Goal: Task Accomplishment & Management: Complete application form

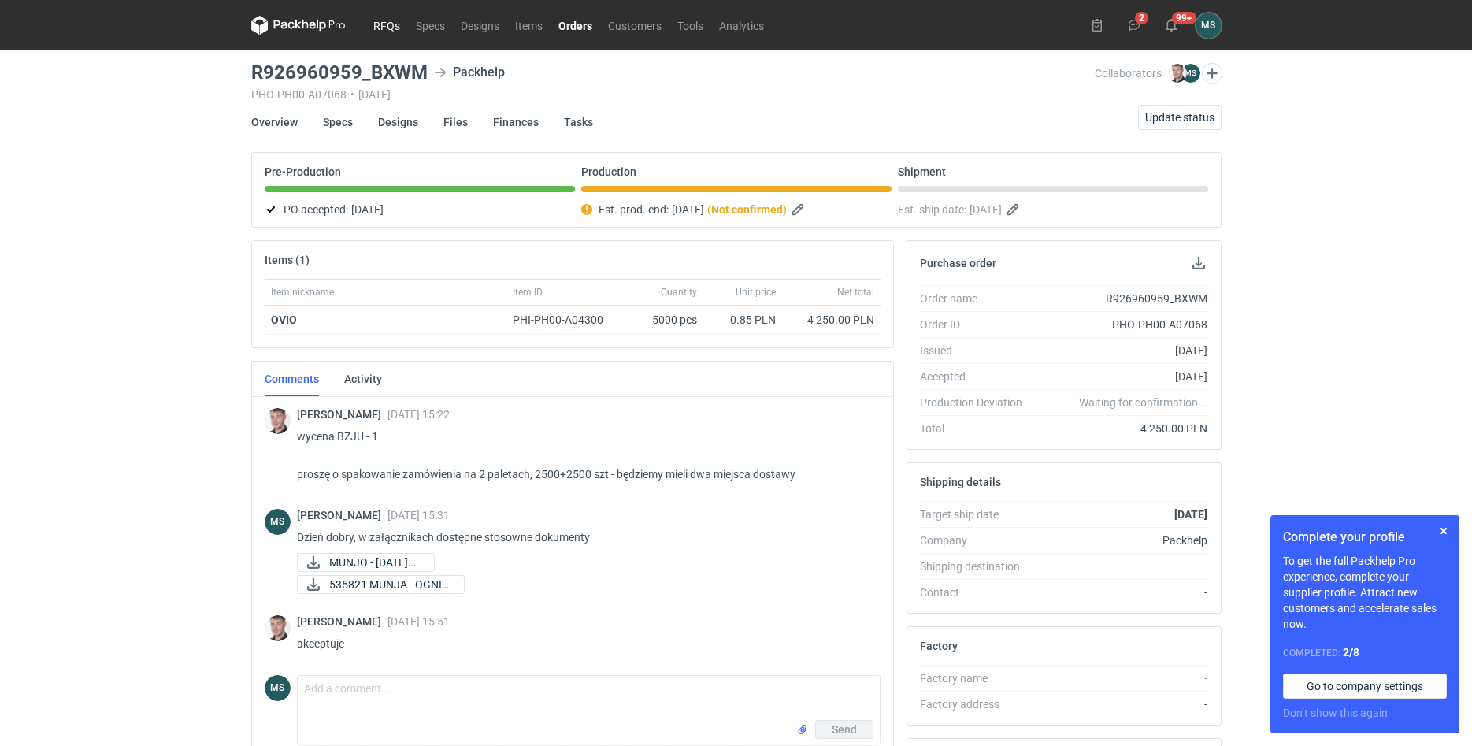
click at [397, 26] on link "RFQs" at bounding box center [386, 25] width 43 height 19
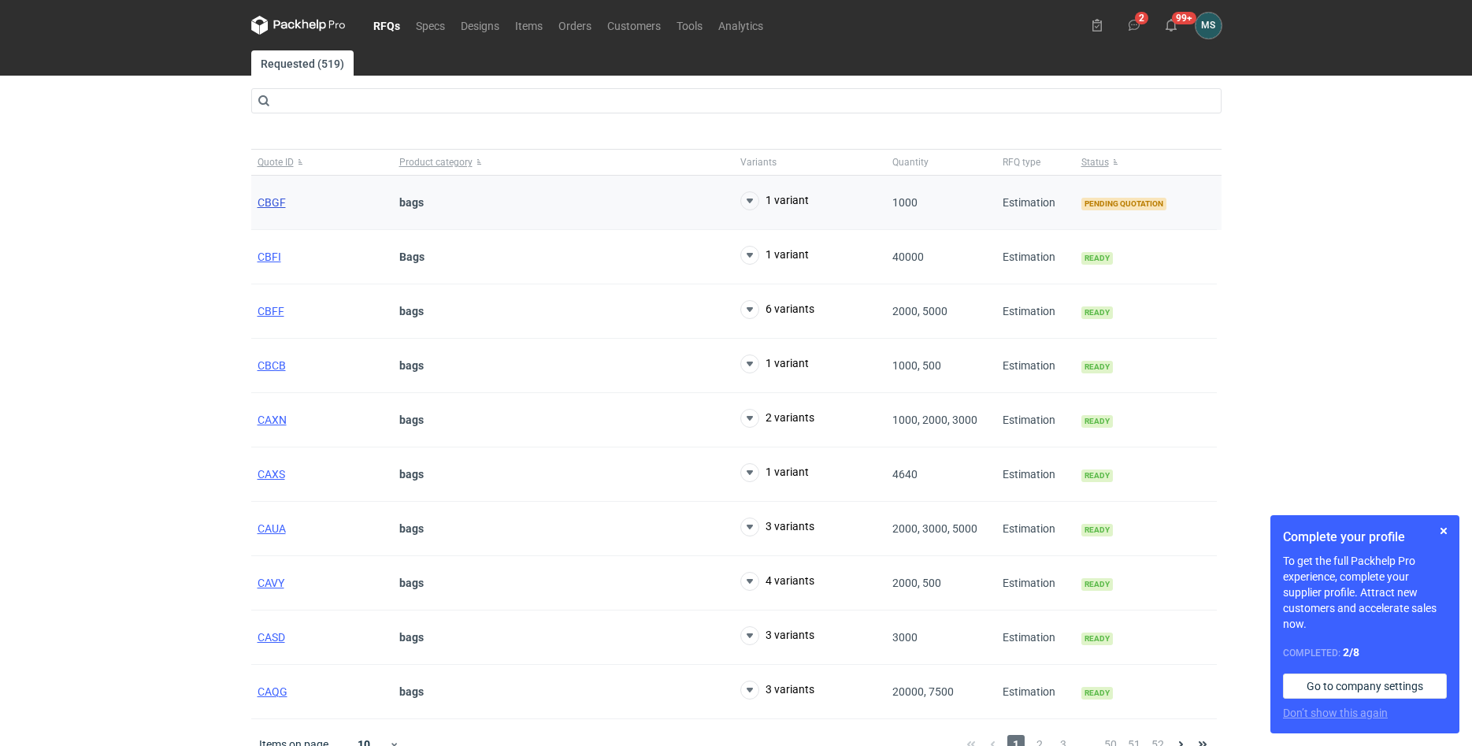
click at [276, 204] on span "CBGF" at bounding box center [272, 202] width 28 height 13
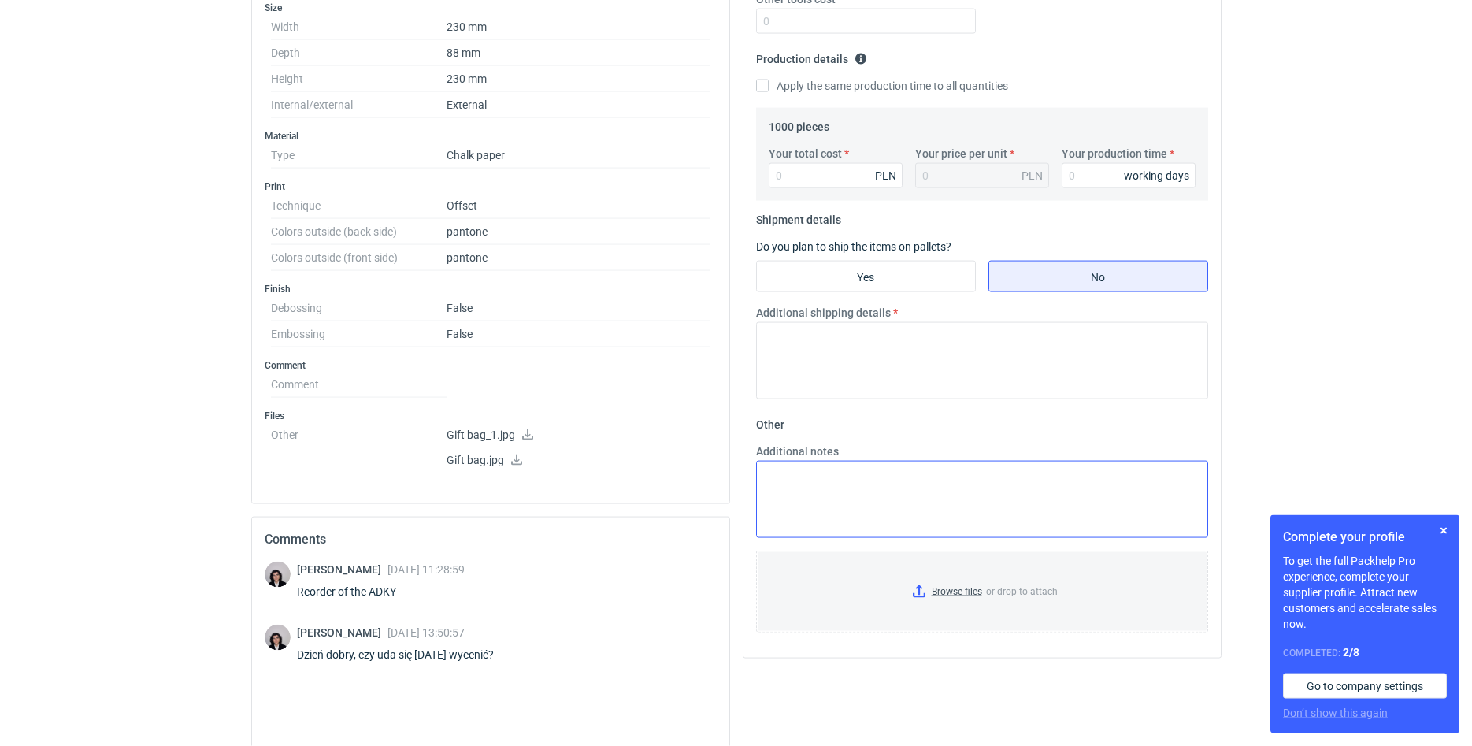
scroll to position [402, 0]
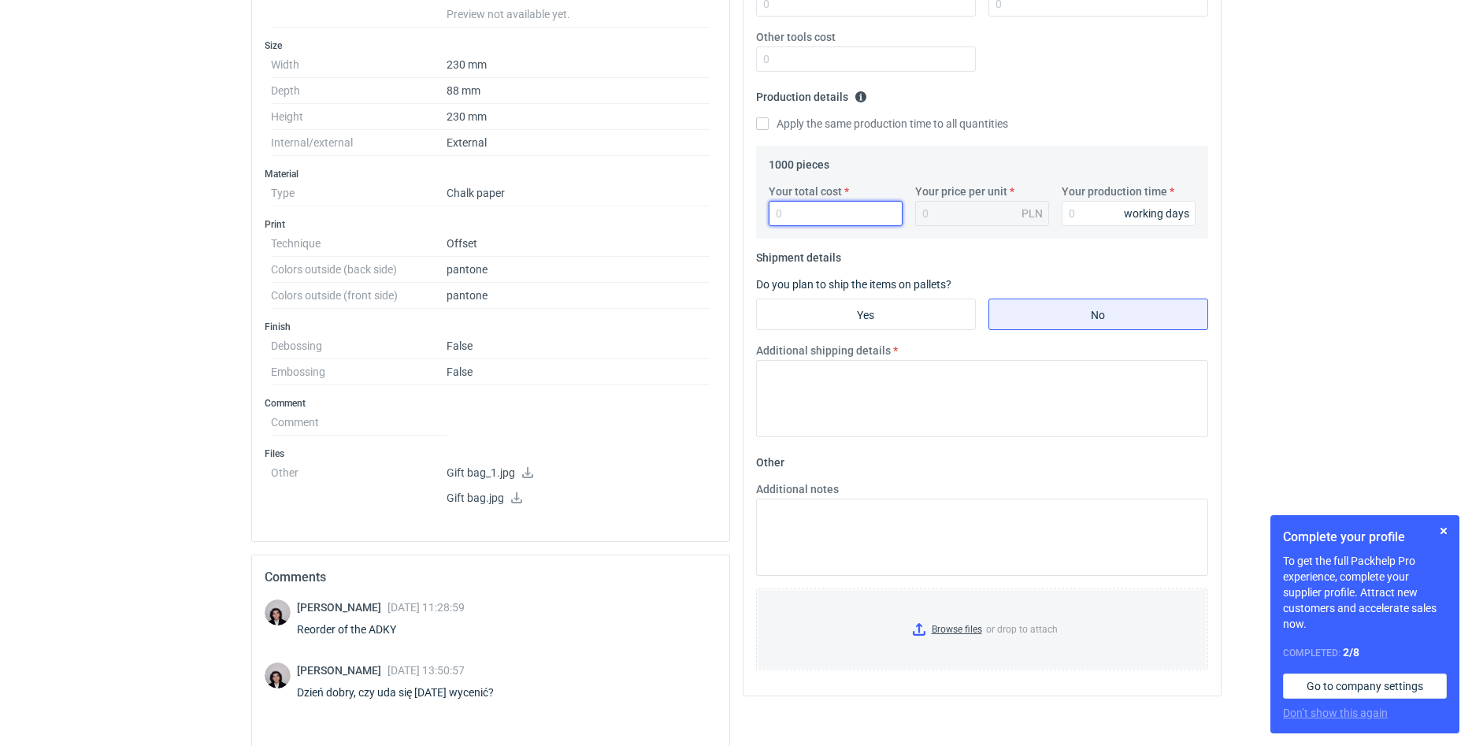
click at [817, 210] on input "Your total cost" at bounding box center [836, 213] width 134 height 25
type input "4650"
type input "4.65"
type input "4650"
click at [1082, 221] on input "Your production time" at bounding box center [1129, 213] width 134 height 25
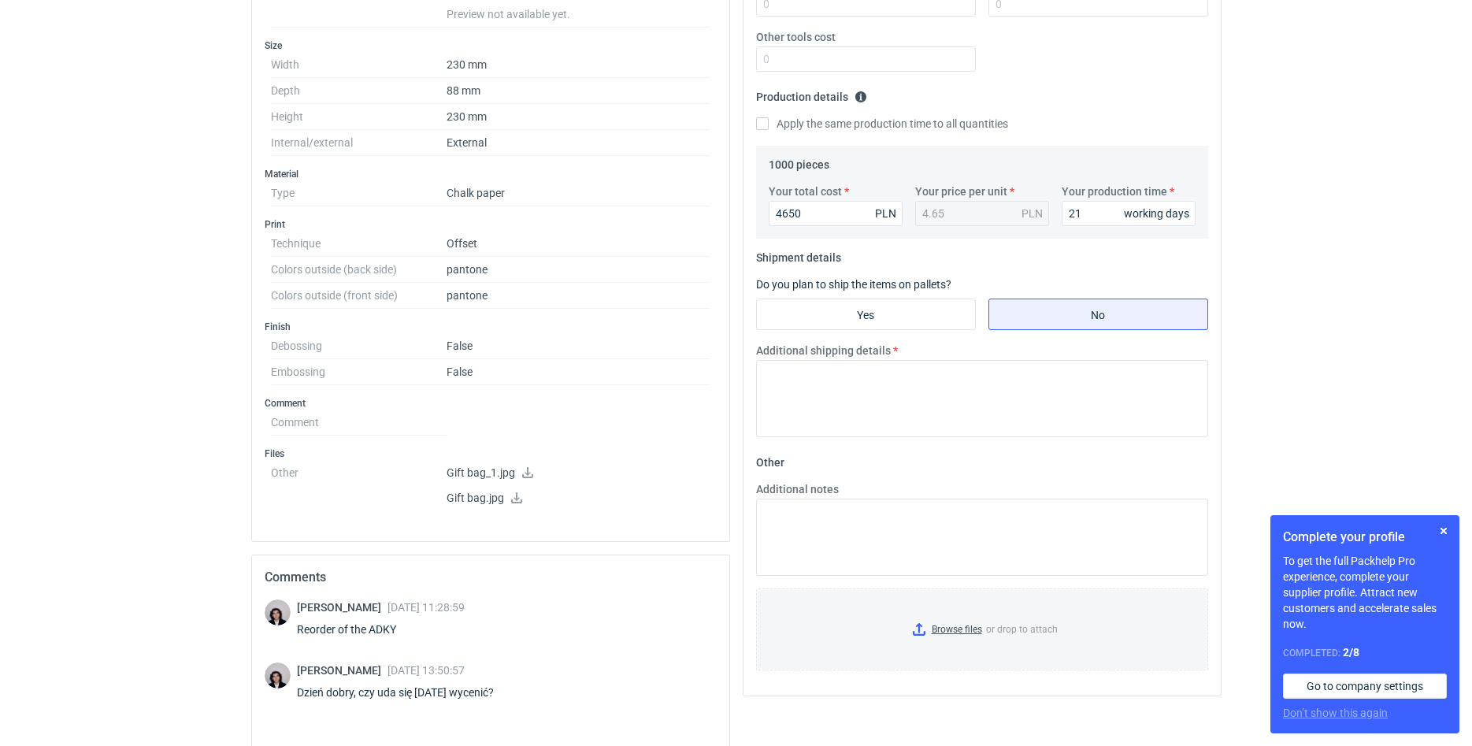
click at [1105, 217] on input "21" at bounding box center [1129, 213] width 134 height 25
type input "20"
click at [918, 310] on input "Yes" at bounding box center [866, 314] width 218 height 30
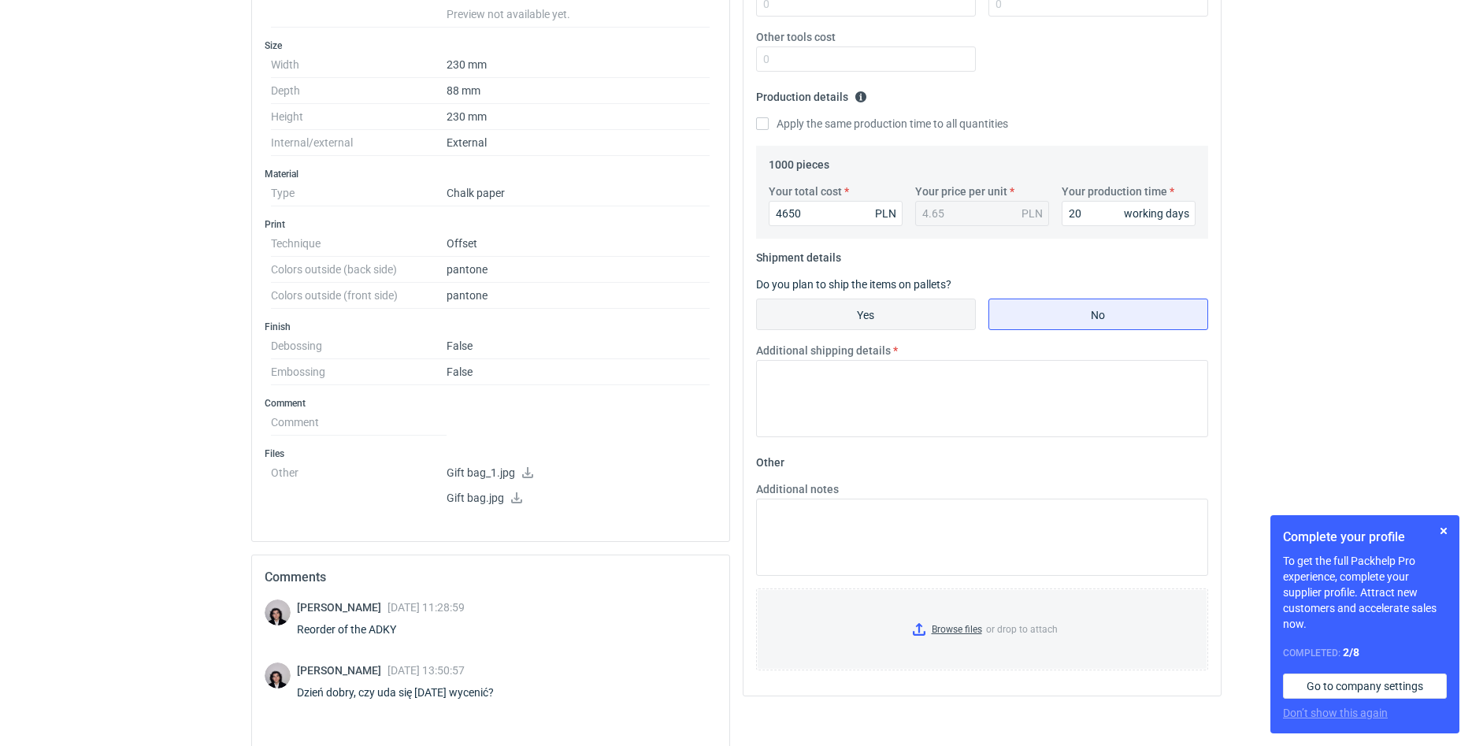
radio input "true"
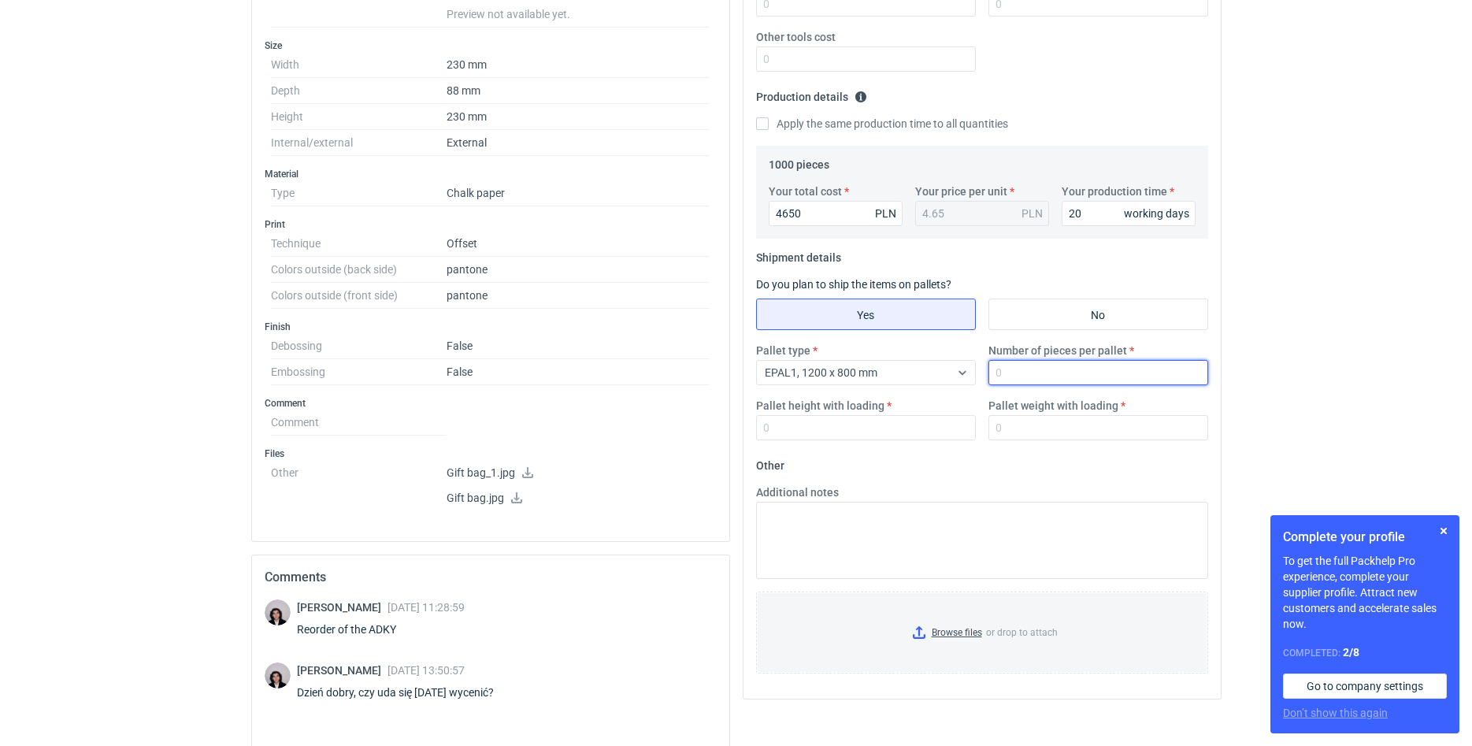
click at [1045, 372] on input "Number of pieces per pallet" at bounding box center [1098, 372] width 220 height 25
type input "1500"
type input "200"
type input "350"
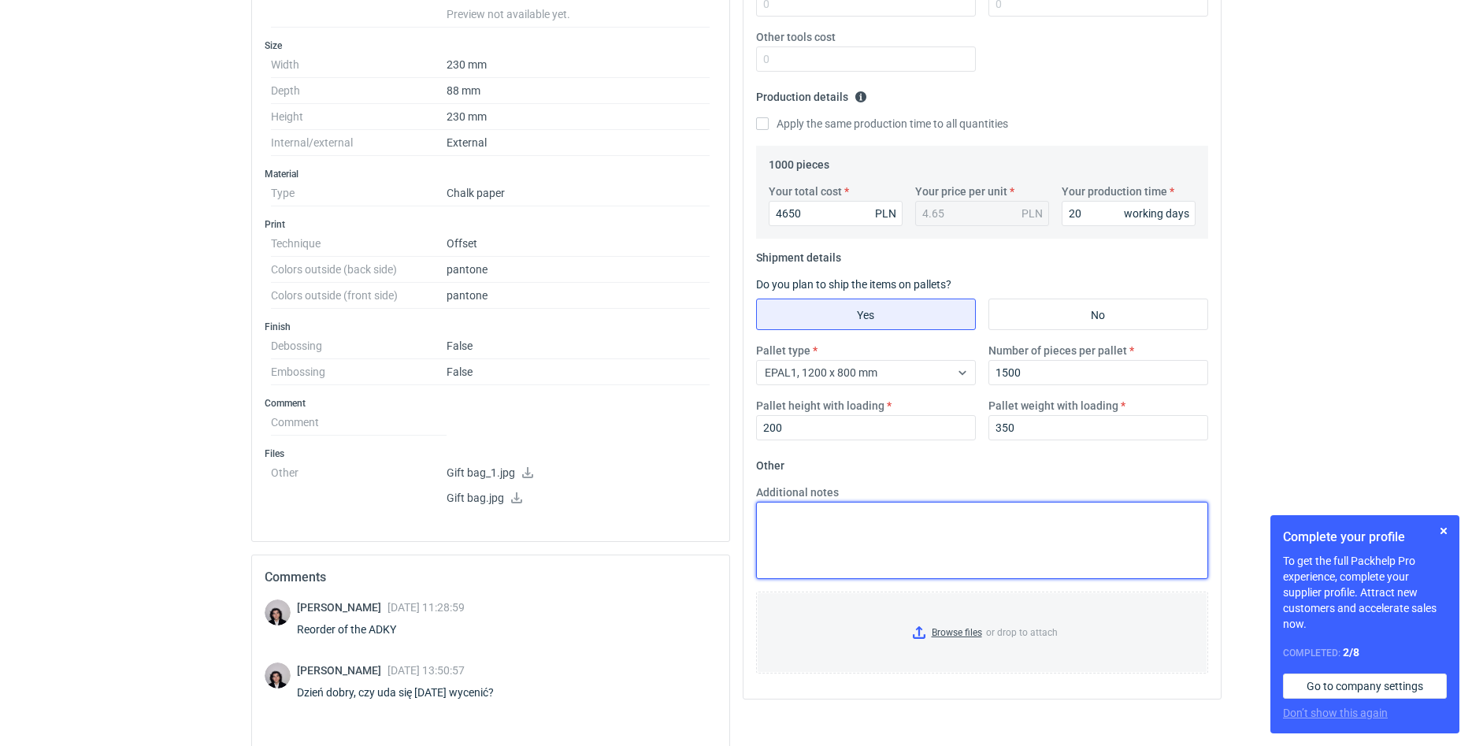
click at [929, 547] on textarea "Additional notes" at bounding box center [982, 540] width 452 height 77
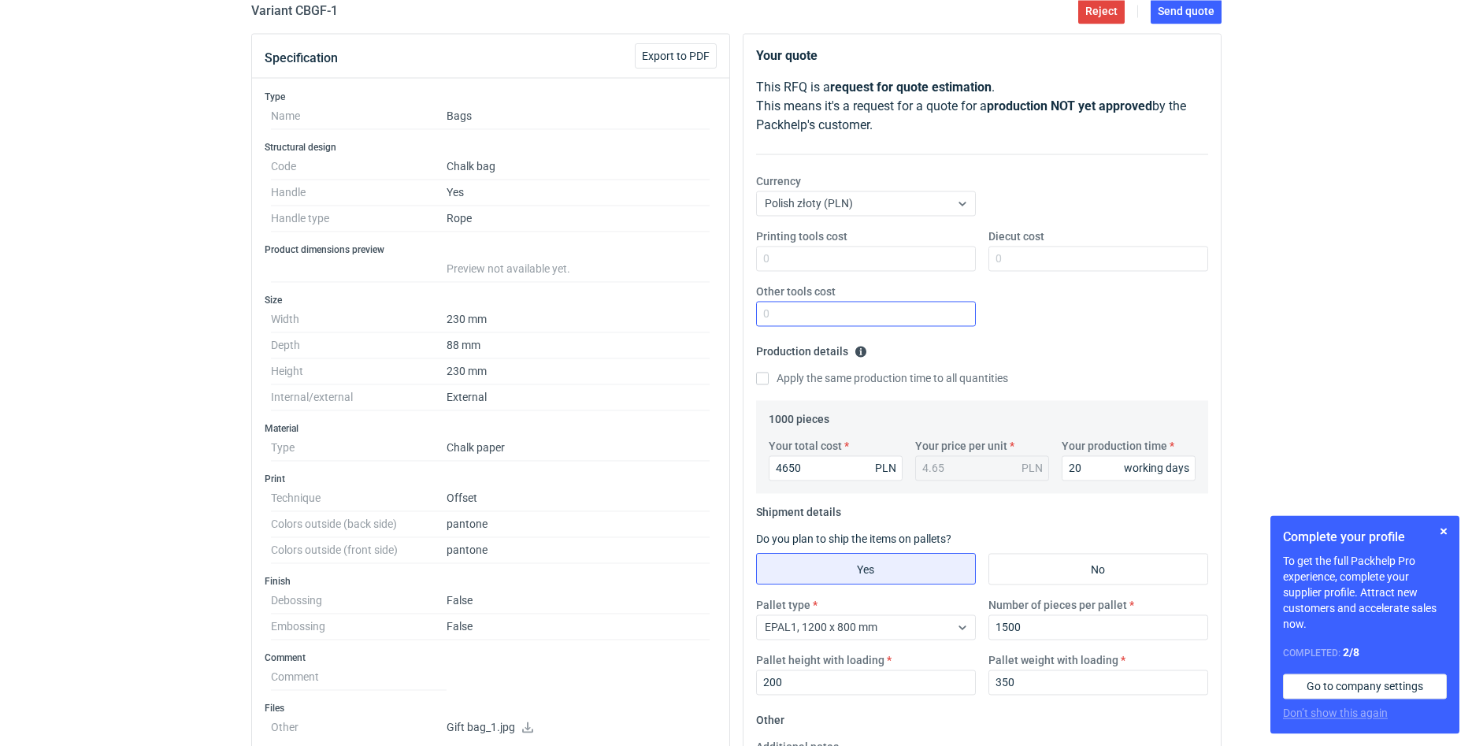
scroll to position [0, 0]
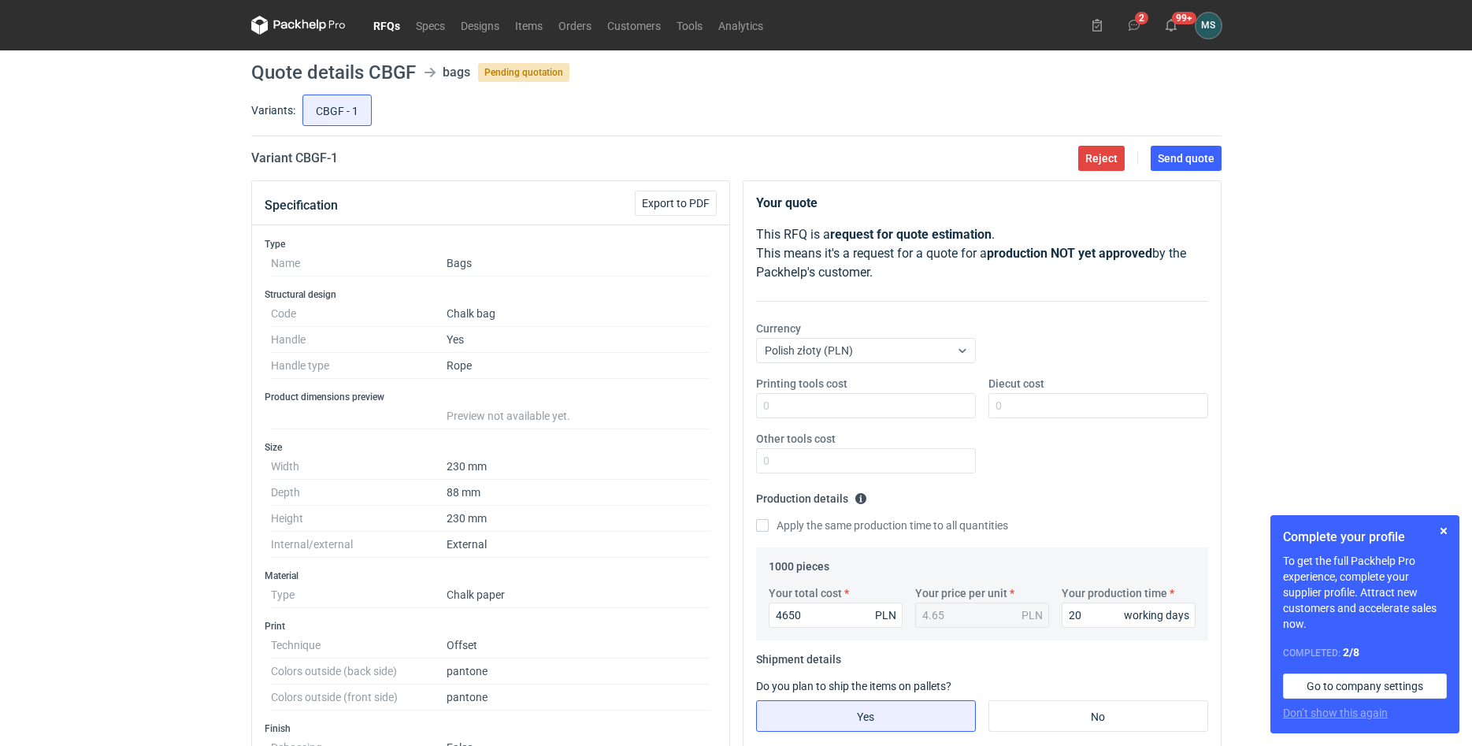
type textarea "Parametry bez zmian w stosunku do ADKY"
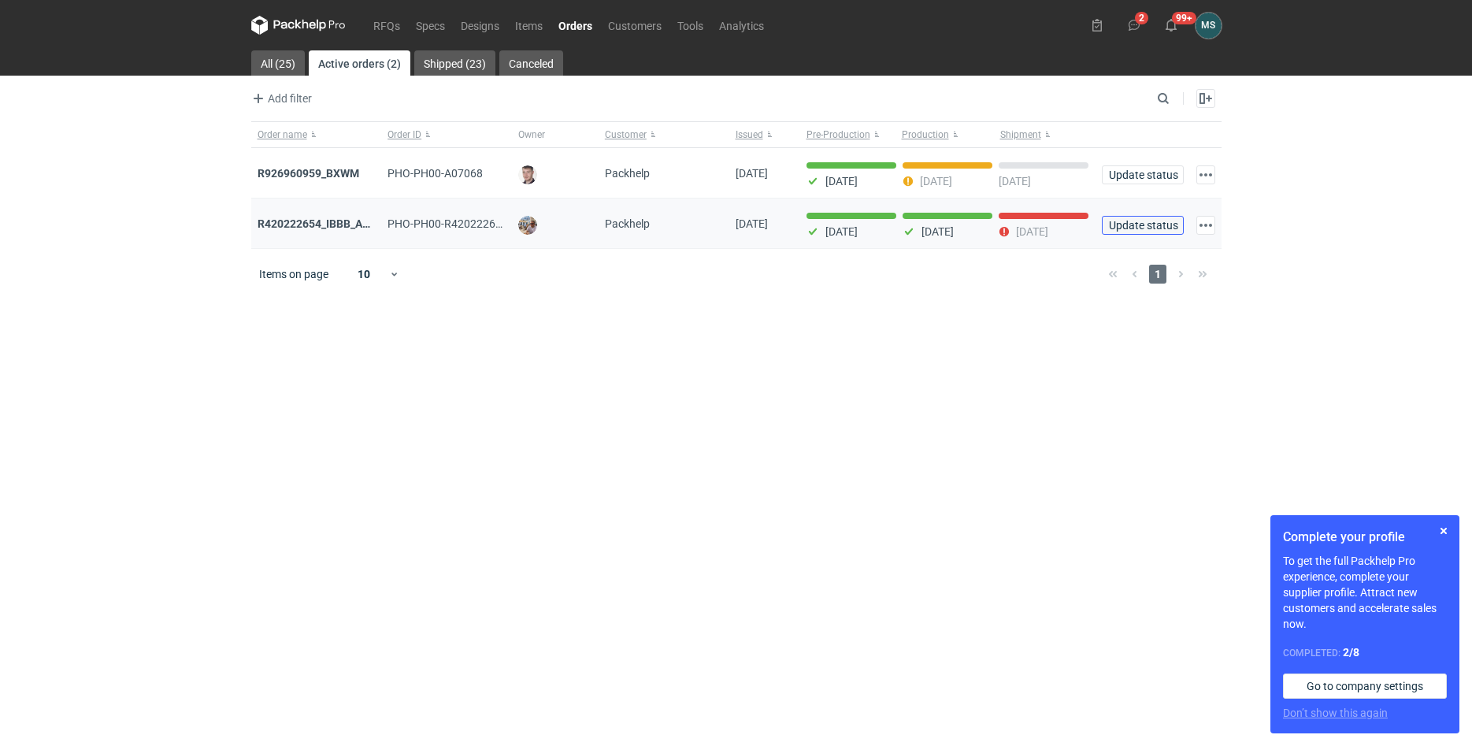
click at [1115, 227] on span "Update status" at bounding box center [1143, 225] width 68 height 11
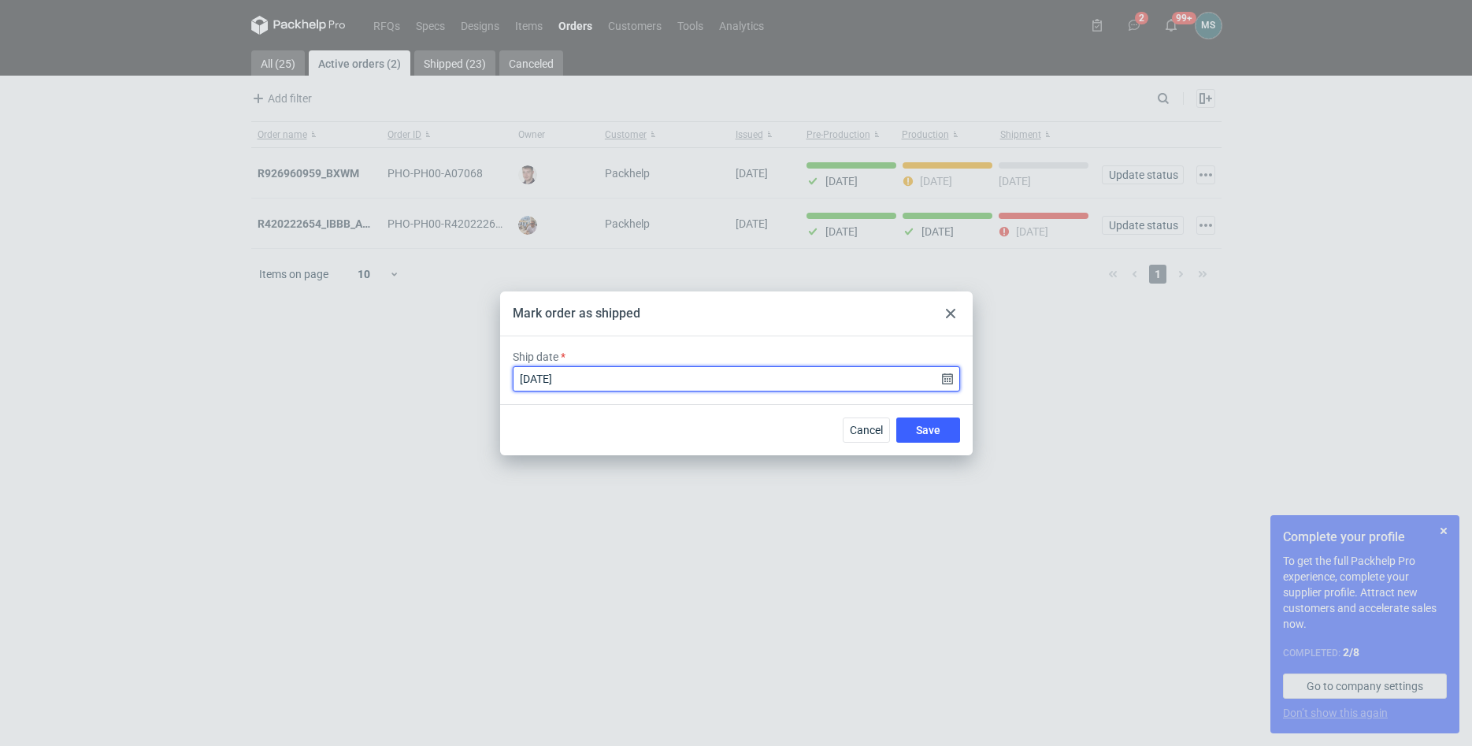
click at [623, 381] on input "[DATE]" at bounding box center [736, 378] width 447 height 25
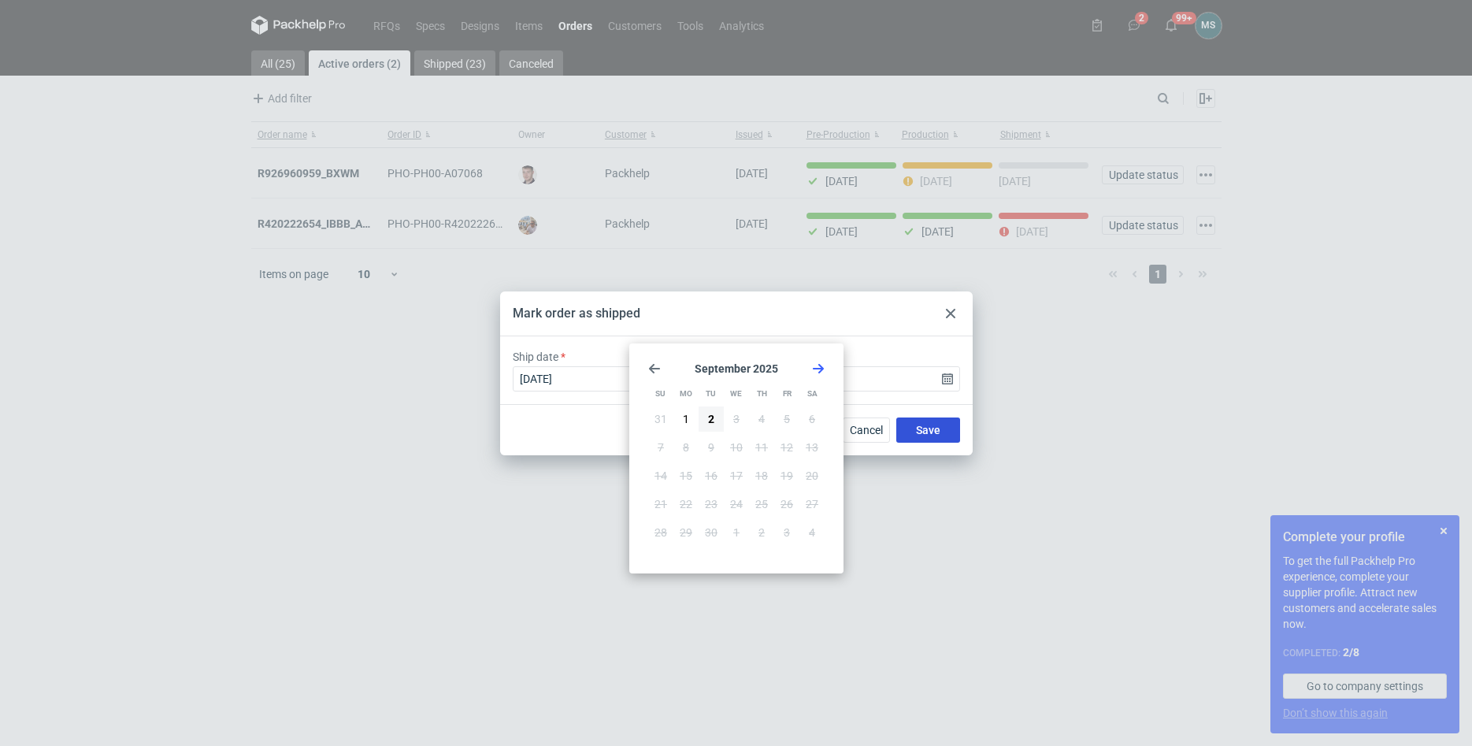
click at [938, 436] on span "Save" at bounding box center [928, 429] width 24 height 11
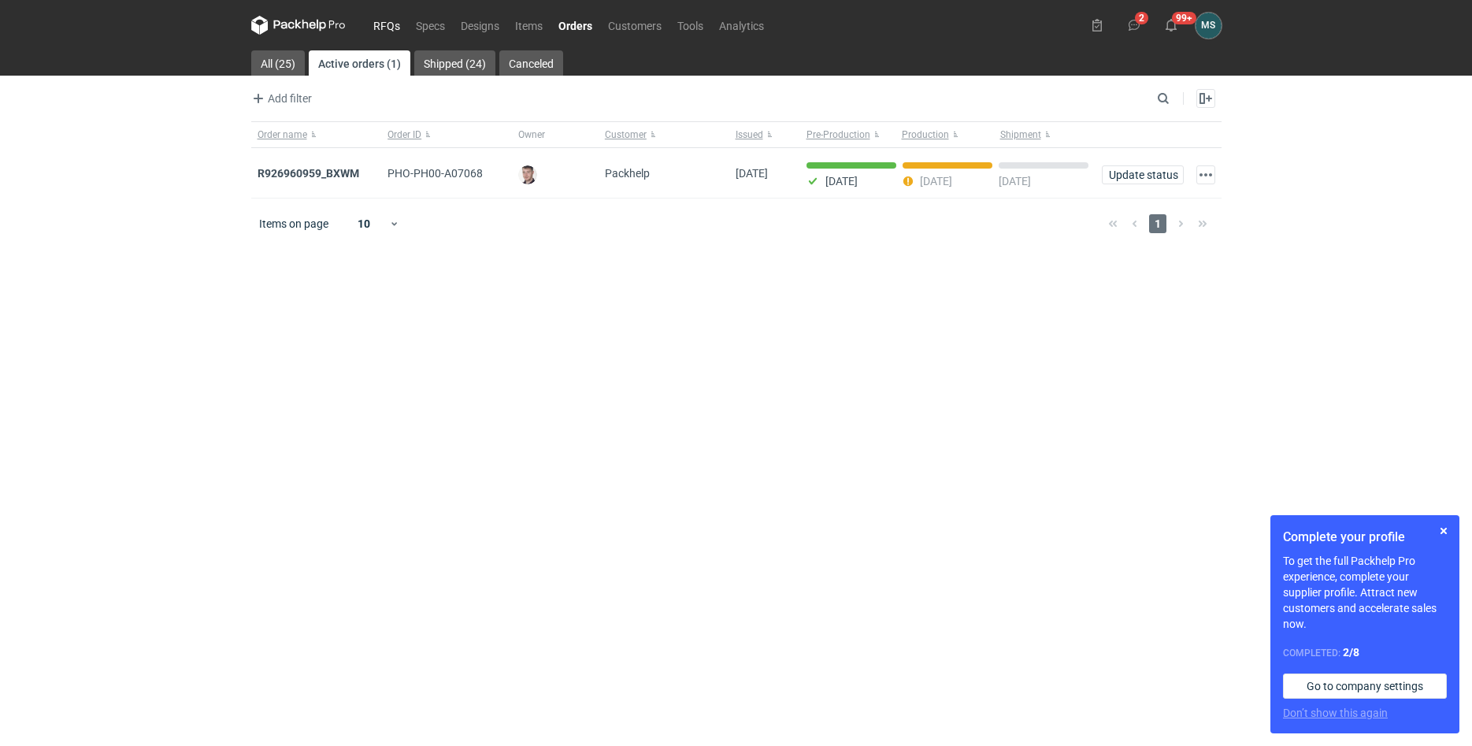
click at [389, 19] on link "RFQs" at bounding box center [386, 25] width 43 height 19
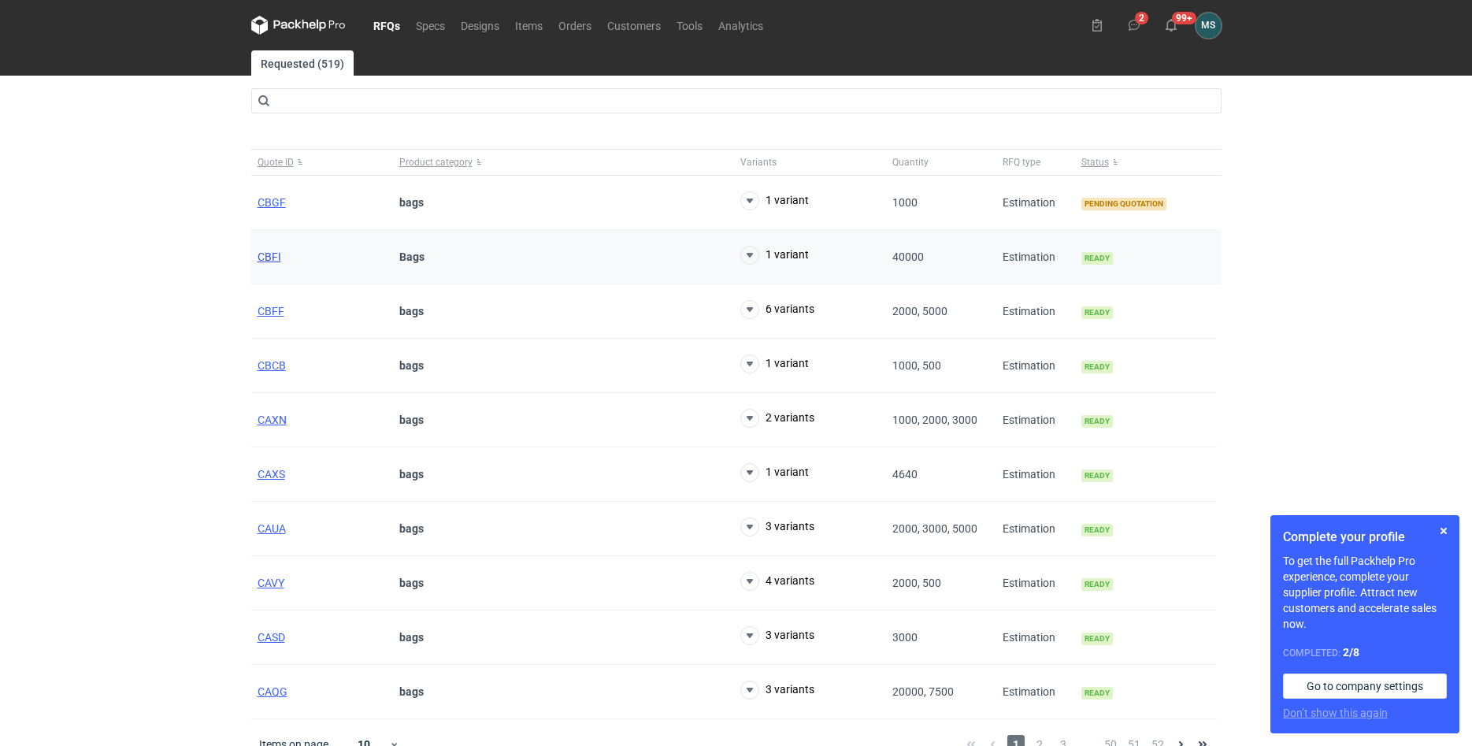
click at [268, 254] on span "CBFI" at bounding box center [270, 256] width 24 height 13
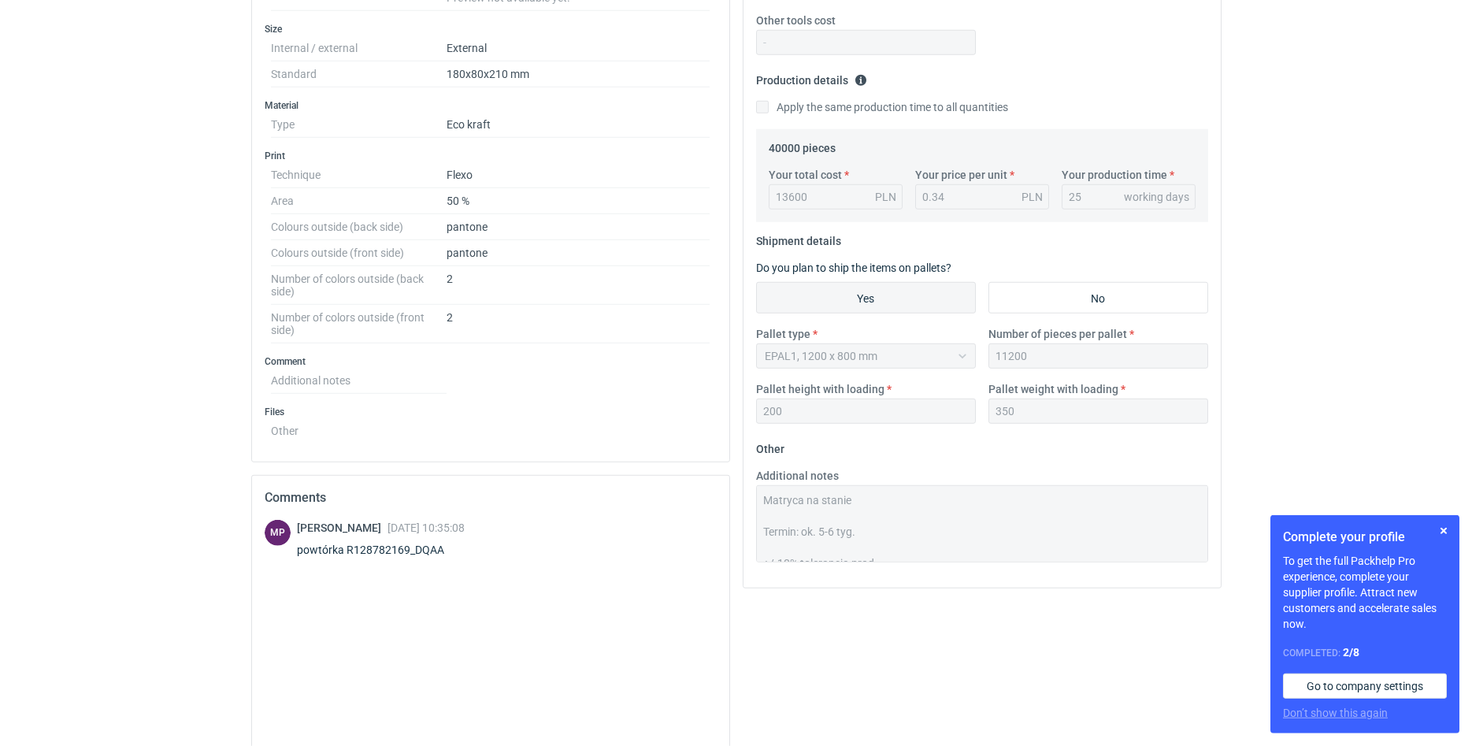
scroll to position [204, 0]
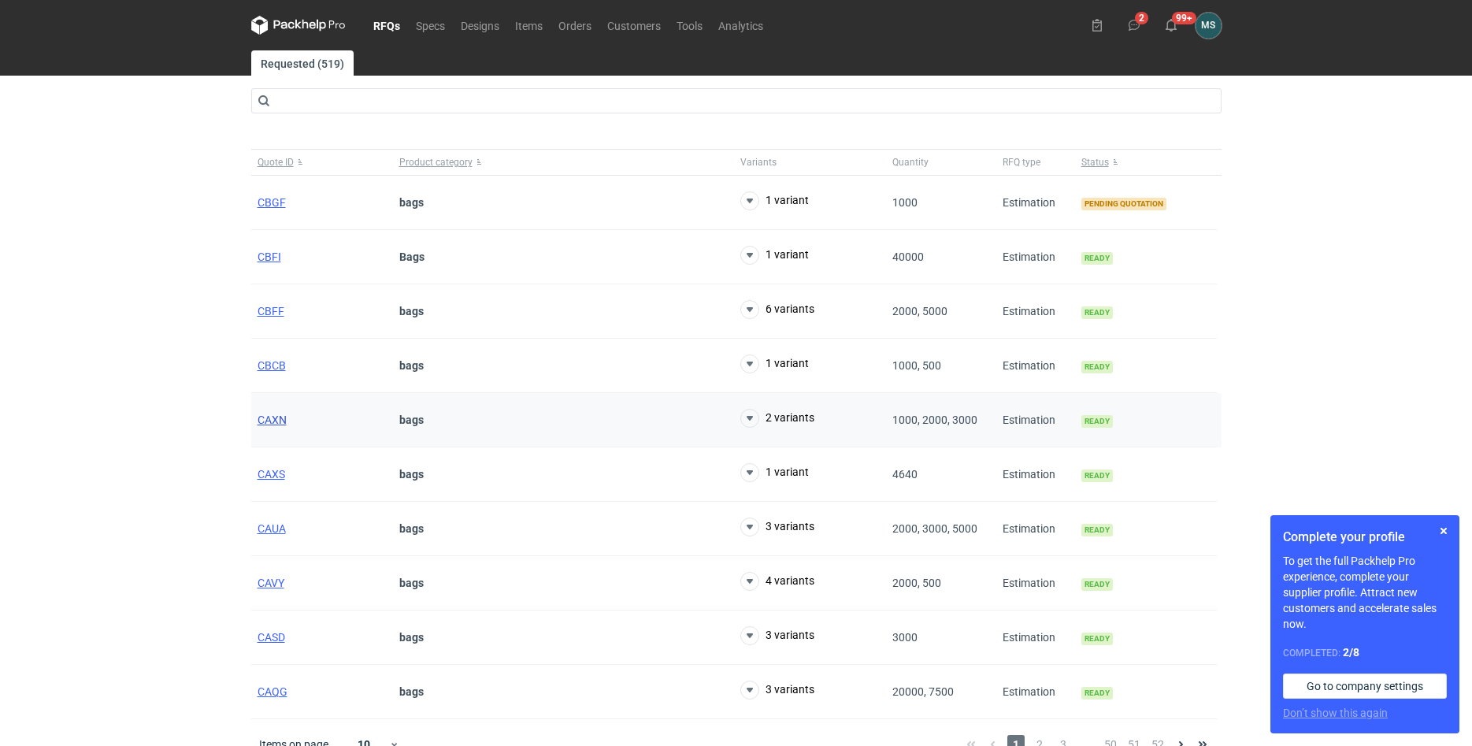
click at [279, 425] on span "CAXN" at bounding box center [272, 419] width 29 height 13
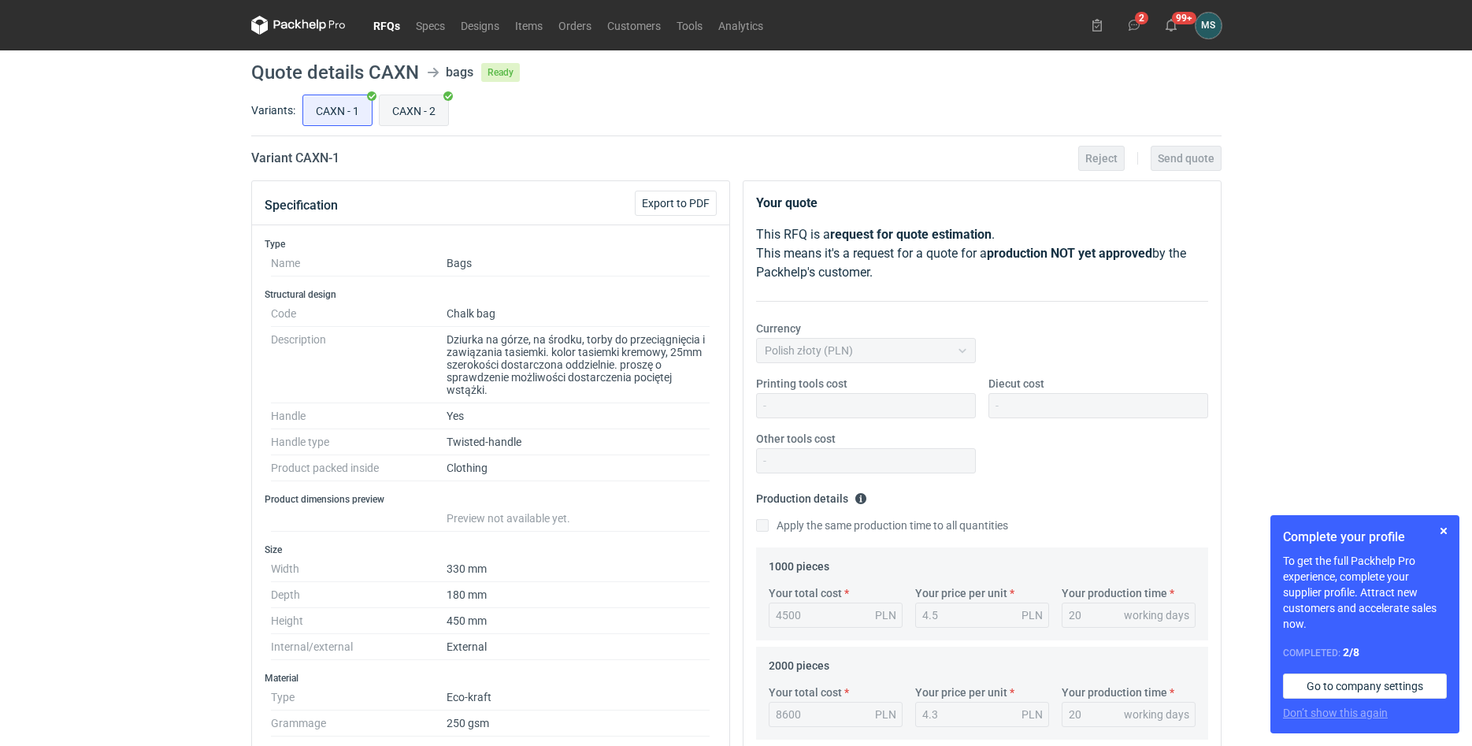
click at [406, 120] on input "CAXN - 2" at bounding box center [414, 110] width 69 height 30
radio input "true"
click at [340, 108] on input "CAXN - 1" at bounding box center [337, 110] width 69 height 30
radio input "true"
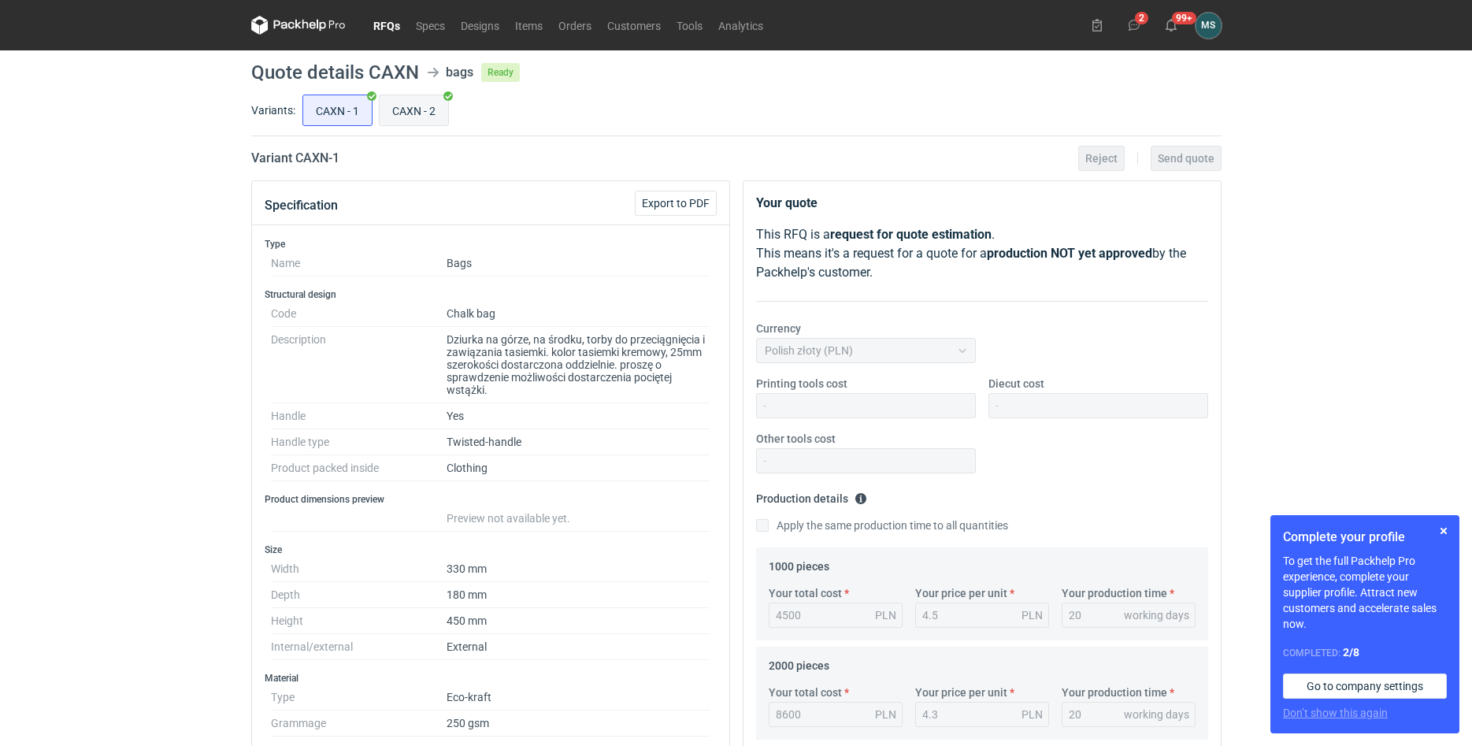
click at [446, 116] on input "CAXN - 2" at bounding box center [414, 110] width 69 height 30
radio input "true"
click at [369, 116] on input "CAXN - 1" at bounding box center [337, 110] width 69 height 30
radio input "true"
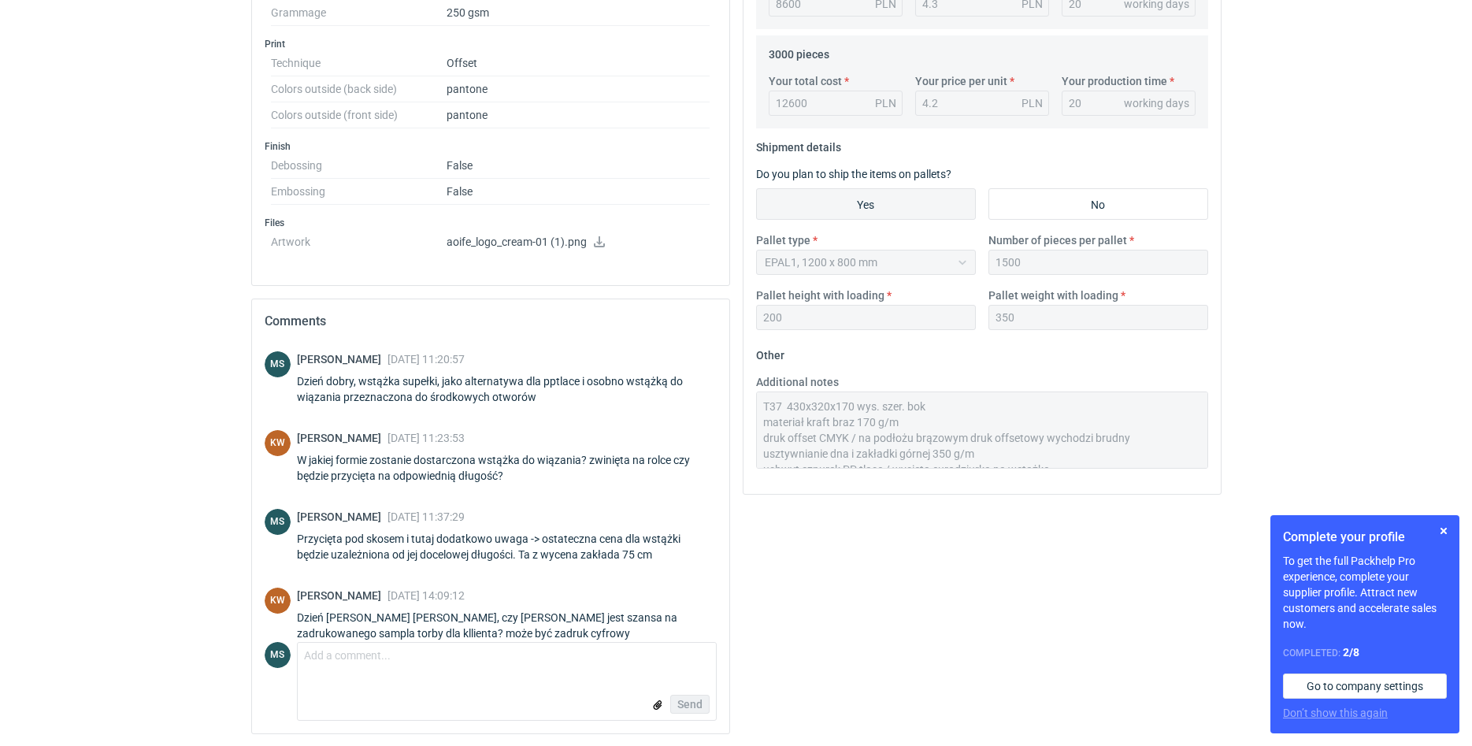
scroll to position [443, 0]
